Goal: Information Seeking & Learning: Learn about a topic

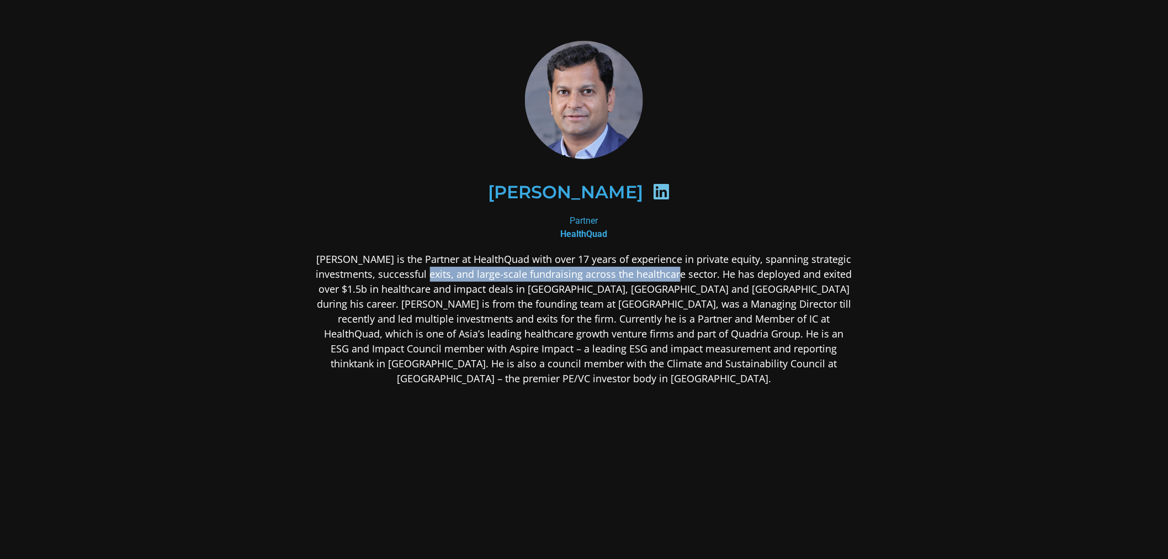
drag, startPoint x: 464, startPoint y: 280, endPoint x: 759, endPoint y: 282, distance: 294.8
click at [741, 282] on p "[PERSON_NAME] is the Partner at HealthQuad with over 17 years of experience in …" at bounding box center [584, 319] width 537 height 134
drag, startPoint x: 823, startPoint y: 289, endPoint x: 836, endPoint y: 289, distance: 12.7
click at [834, 289] on p "[PERSON_NAME] is the Partner at HealthQuad with over 17 years of experience in …" at bounding box center [584, 319] width 537 height 134
click at [649, 294] on p "[PERSON_NAME] is the Partner at HealthQuad with over 17 years of experience in …" at bounding box center [584, 319] width 537 height 134
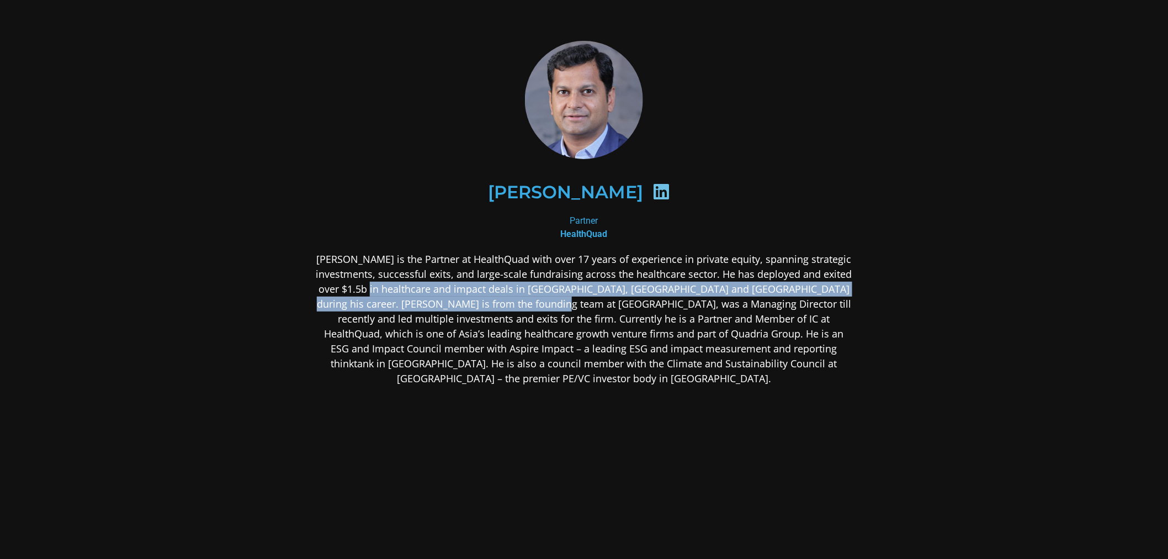
drag, startPoint x: 420, startPoint y: 294, endPoint x: 595, endPoint y: 300, distance: 175.1
click at [592, 300] on p "[PERSON_NAME] is the Partner at HealthQuad with over 17 years of experience in …" at bounding box center [584, 319] width 537 height 134
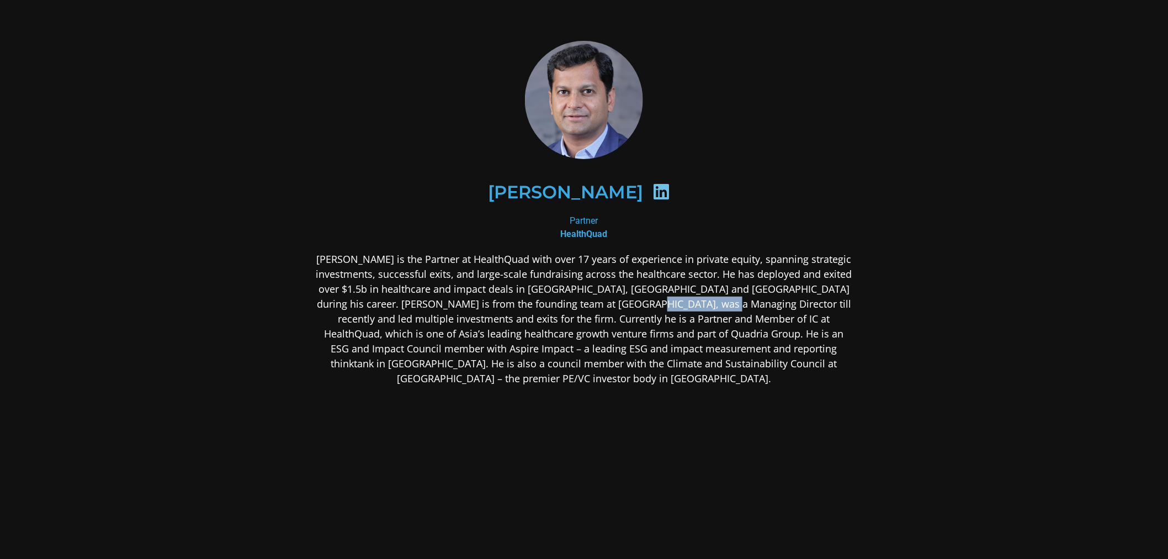
drag, startPoint x: 649, startPoint y: 306, endPoint x: 770, endPoint y: 305, distance: 120.9
click at [751, 305] on p "[PERSON_NAME] is the Partner at HealthQuad with over 17 years of experience in …" at bounding box center [584, 319] width 537 height 134
drag, startPoint x: 769, startPoint y: 294, endPoint x: 827, endPoint y: 295, distance: 58.0
click at [827, 295] on p "[PERSON_NAME] is the Partner at HealthQuad with over 17 years of experience in …" at bounding box center [584, 319] width 537 height 134
click at [790, 315] on p "[PERSON_NAME] is the Partner at HealthQuad with over 17 years of experience in …" at bounding box center [584, 319] width 537 height 134
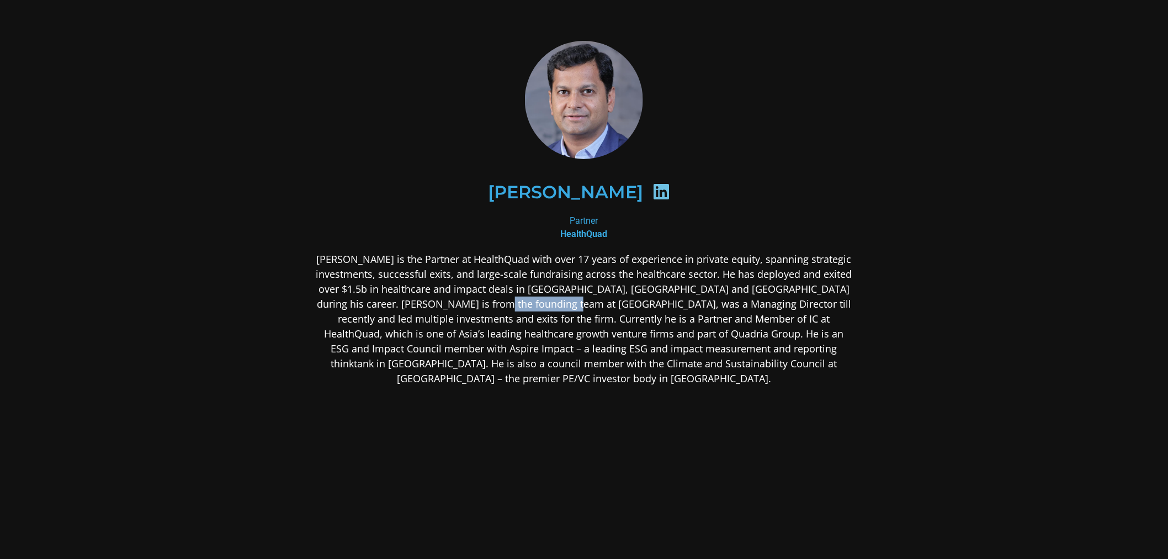
drag, startPoint x: 521, startPoint y: 308, endPoint x: 644, endPoint y: 300, distance: 123.9
click at [644, 300] on p "[PERSON_NAME] is the Partner at HealthQuad with over 17 years of experience in …" at bounding box center [584, 319] width 537 height 134
drag, startPoint x: 405, startPoint y: 303, endPoint x: 478, endPoint y: 303, distance: 72.9
click at [478, 303] on p "[PERSON_NAME] is the Partner at HealthQuad with over 17 years of experience in …" at bounding box center [584, 319] width 537 height 134
copy p "Quadria Capital"
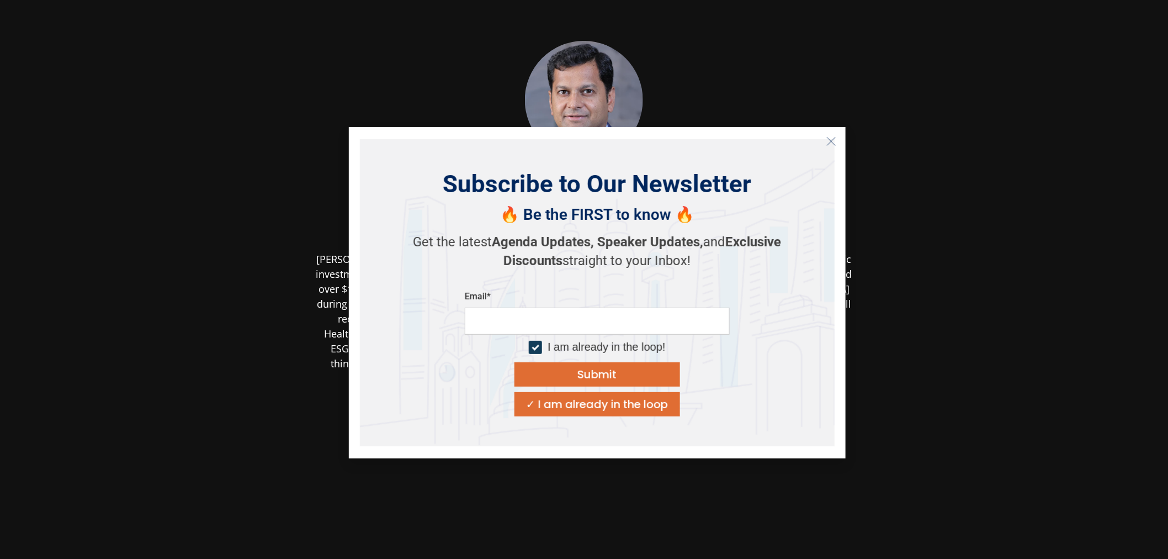
click at [835, 142] on icon "Close" at bounding box center [832, 141] width 10 height 10
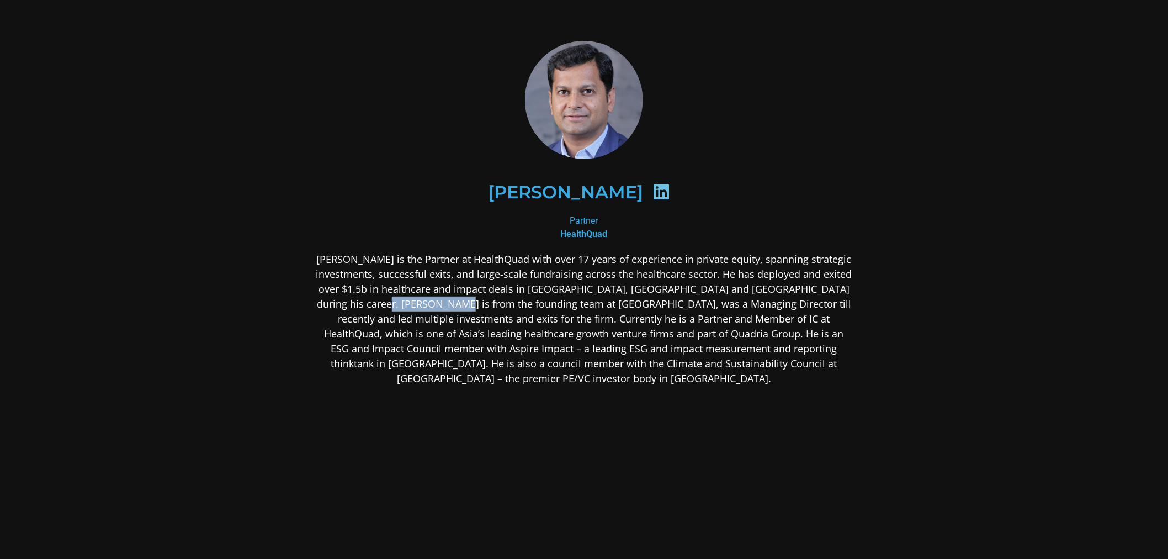
copy p "Quadria Capital"
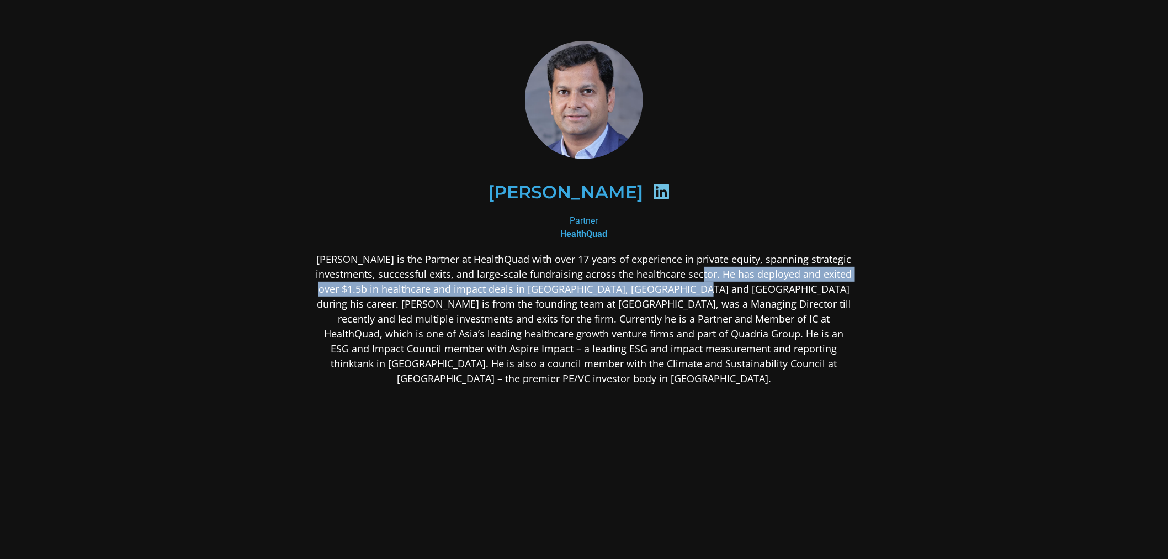
drag, startPoint x: 736, startPoint y: 273, endPoint x: 728, endPoint y: 293, distance: 21.0
click at [728, 293] on p "[PERSON_NAME] is the Partner at HealthQuad with over 17 years of experience in …" at bounding box center [584, 319] width 537 height 134
drag, startPoint x: 776, startPoint y: 304, endPoint x: 751, endPoint y: 299, distance: 26.0
click at [776, 304] on p "[PERSON_NAME] is the Partner at HealthQuad with over 17 years of experience in …" at bounding box center [584, 319] width 537 height 134
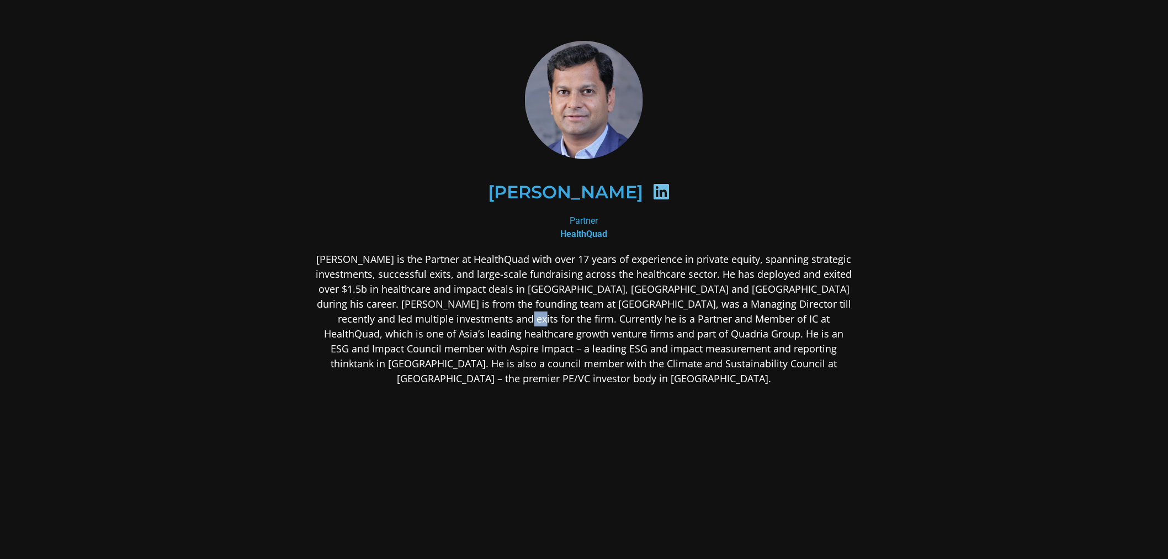
click at [515, 309] on p "[PERSON_NAME] is the Partner at HealthQuad with over 17 years of experience in …" at bounding box center [584, 319] width 537 height 134
drag, startPoint x: 681, startPoint y: 318, endPoint x: 804, endPoint y: 322, distance: 123.2
click at [749, 319] on p "[PERSON_NAME] is the Partner at HealthQuad with over 17 years of experience in …" at bounding box center [584, 319] width 537 height 134
drag, startPoint x: 803, startPoint y: 322, endPoint x: 840, endPoint y: 322, distance: 37.0
click at [833, 322] on p "[PERSON_NAME] is the Partner at HealthQuad with over 17 years of experience in …" at bounding box center [584, 319] width 537 height 134
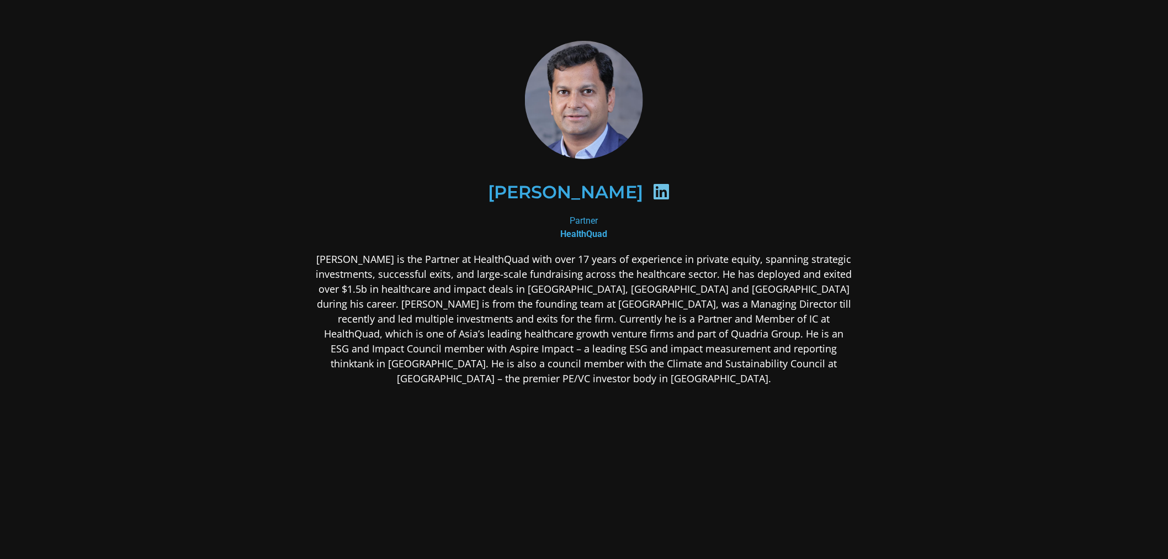
click at [705, 326] on p "[PERSON_NAME] is the Partner at HealthQuad with over 17 years of experience in …" at bounding box center [584, 319] width 537 height 134
drag, startPoint x: 658, startPoint y: 305, endPoint x: 779, endPoint y: 307, distance: 120.9
click at [777, 303] on p "[PERSON_NAME] is the Partner at HealthQuad with over 17 years of experience in …" at bounding box center [584, 319] width 537 height 134
click at [778, 307] on p "[PERSON_NAME] is the Partner at HealthQuad with over 17 years of experience in …" at bounding box center [584, 319] width 537 height 134
click at [642, 308] on p "[PERSON_NAME] is the Partner at HealthQuad with over 17 years of experience in …" at bounding box center [584, 319] width 537 height 134
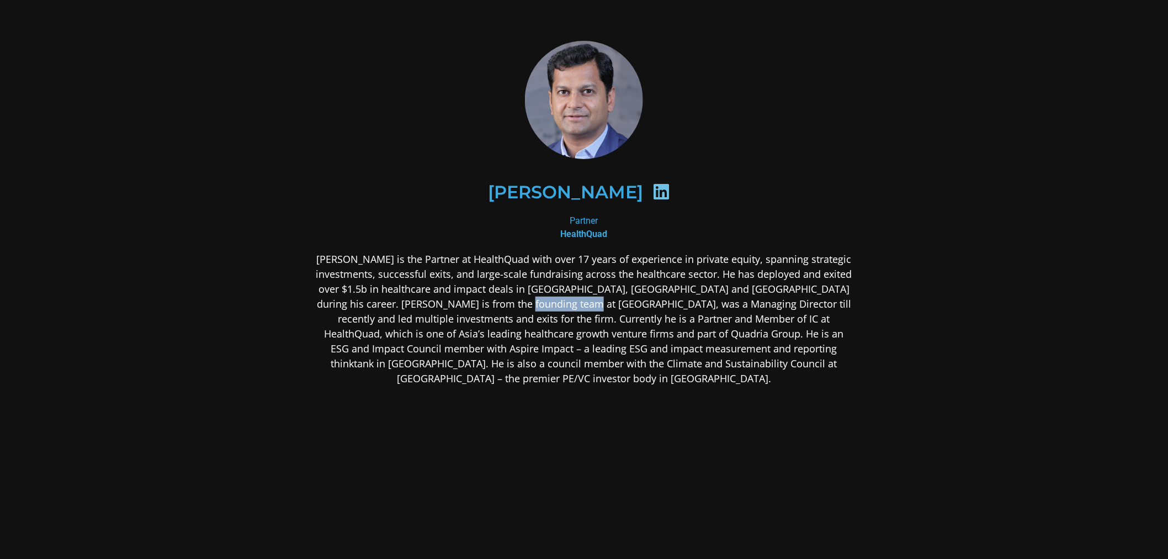
drag, startPoint x: 545, startPoint y: 305, endPoint x: 650, endPoint y: 301, distance: 105.5
click at [640, 301] on p "[PERSON_NAME] is the Partner at HealthQuad with over 17 years of experience in …" at bounding box center [584, 319] width 537 height 134
drag, startPoint x: 657, startPoint y: 301, endPoint x: 767, endPoint y: 305, distance: 110.5
click at [740, 302] on p "[PERSON_NAME] is the Partner at HealthQuad with over 17 years of experience in …" at bounding box center [584, 319] width 537 height 134
drag, startPoint x: 767, startPoint y: 305, endPoint x: 818, endPoint y: 305, distance: 50.8
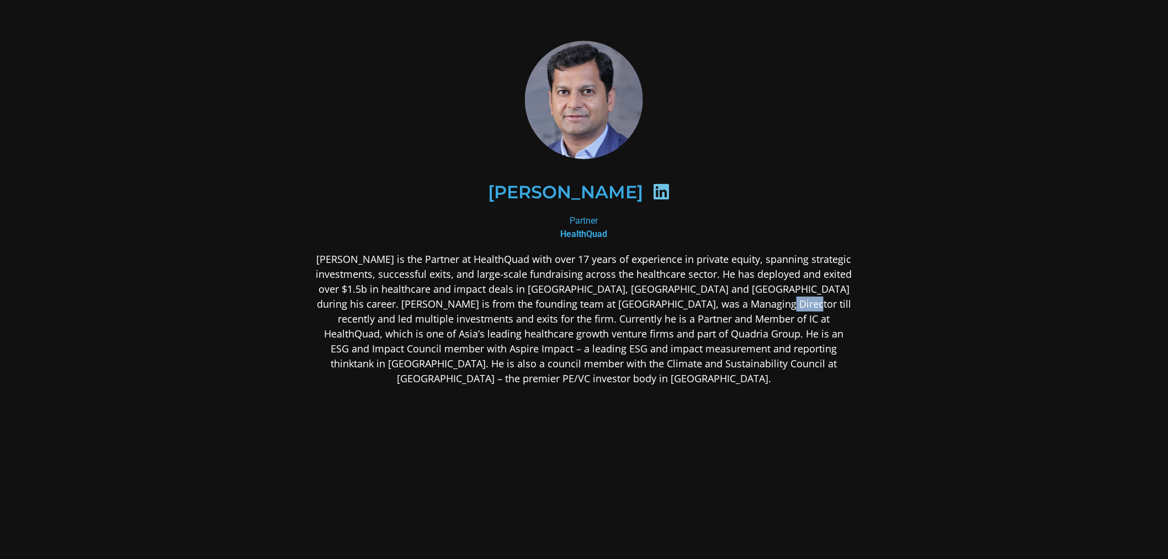
click at [818, 305] on p "[PERSON_NAME] is the Partner at HealthQuad with over 17 years of experience in …" at bounding box center [584, 319] width 537 height 134
click at [635, 308] on p "[PERSON_NAME] is the Partner at HealthQuad with over 17 years of experience in …" at bounding box center [584, 319] width 537 height 134
